Goal: Use online tool/utility: Utilize a website feature to perform a specific function

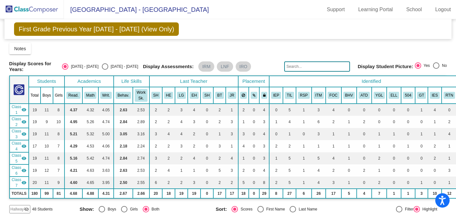
click at [298, 44] on div "Notes Download Class List Import Students New Small Group Saved Small Group" at bounding box center [228, 49] width 438 height 12
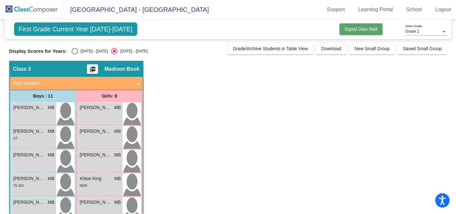
click at [351, 24] on button "Digital Data Wall" at bounding box center [361, 29] width 43 height 12
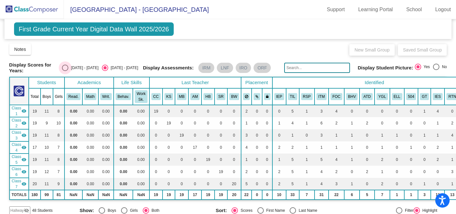
click at [68, 67] on div "Select an option" at bounding box center [65, 68] width 6 height 6
click at [65, 71] on input "[DATE] - [DATE]" at bounding box center [65, 71] width 0 height 0
radio input "true"
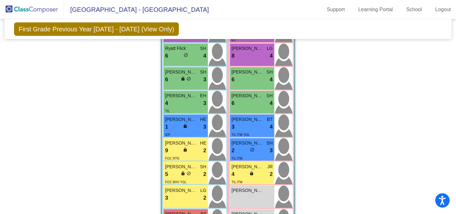
scroll to position [855, 0]
